Goal: Task Accomplishment & Management: Manage account settings

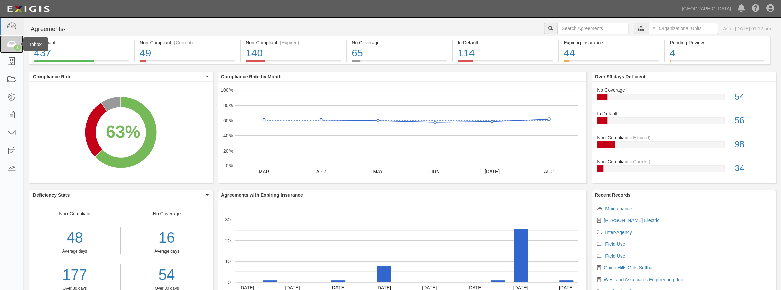
click at [12, 45] on icon at bounding box center [11, 44] width 9 height 8
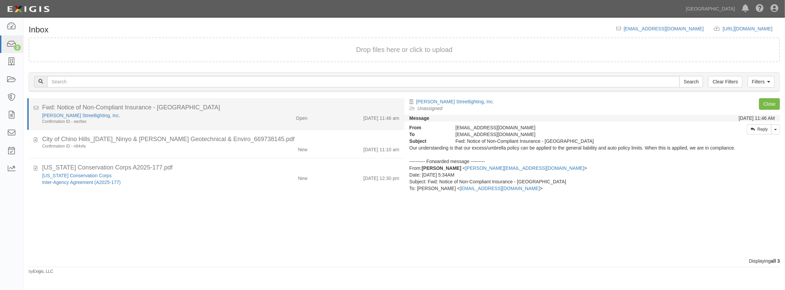
click at [197, 110] on div "Fwd: Notice of Non-Compliant Insurance - [GEOGRAPHIC_DATA]" at bounding box center [220, 107] width 357 height 9
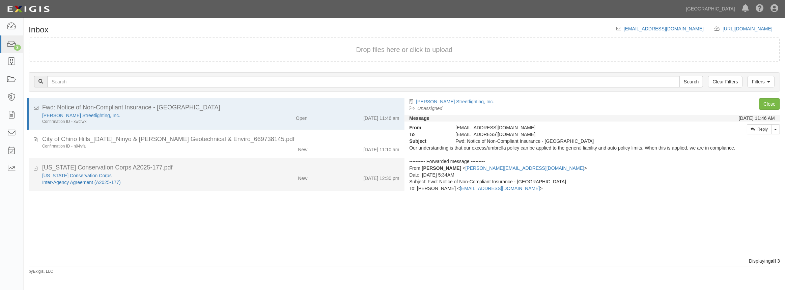
click at [233, 175] on div "[US_STATE] Conservation Corps" at bounding box center [144, 175] width 204 height 7
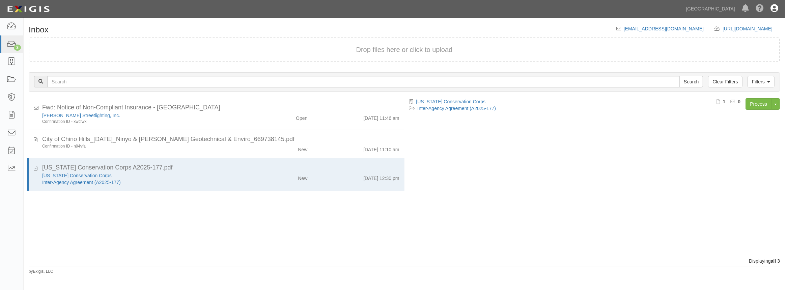
click at [772, 5] on icon at bounding box center [775, 9] width 8 height 8
click at [751, 40] on link "Sign Out" at bounding box center [754, 39] width 53 height 13
